Goal: Task Accomplishment & Management: Manage account settings

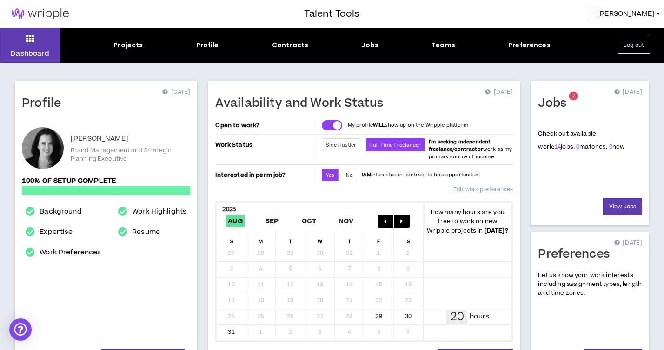
click at [130, 41] on div "Projects" at bounding box center [127, 45] width 29 height 10
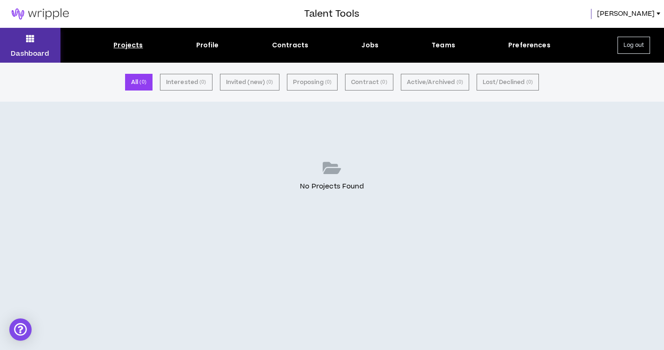
click at [49, 39] on button "Dashboard" at bounding box center [30, 45] width 60 height 35
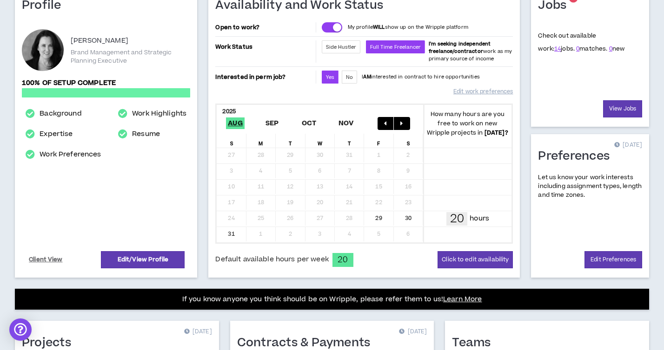
scroll to position [69, 0]
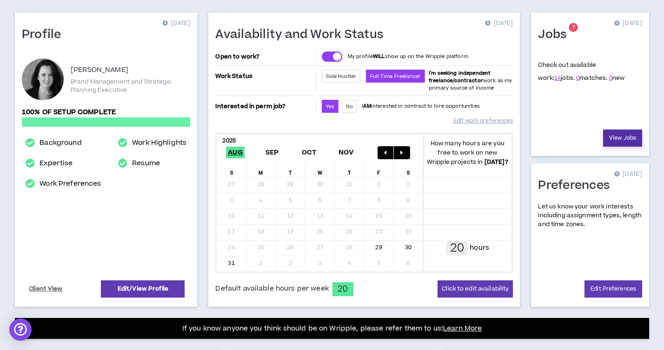
click at [626, 139] on link "View Jobs" at bounding box center [622, 138] width 39 height 17
